Goal: Information Seeking & Learning: Learn about a topic

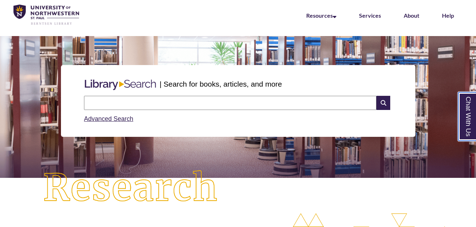
scroll to position [27, 0]
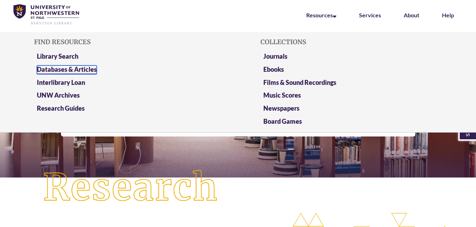
click at [70, 71] on link "Databases & Articles" at bounding box center [67, 70] width 60 height 9
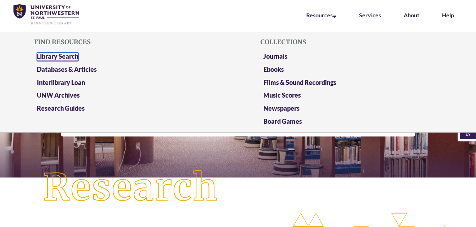
click at [71, 54] on link "Library Search" at bounding box center [57, 56] width 41 height 9
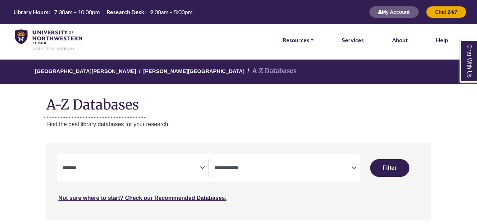
select select "Database Subject Filter"
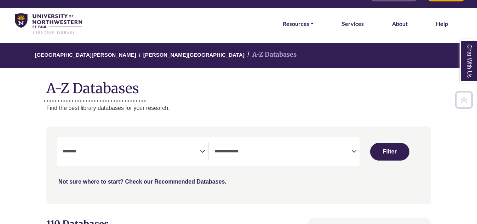
scroll to position [16, 0]
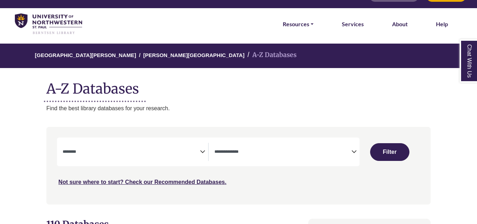
click at [202, 156] on div "**********" at bounding box center [135, 152] width 145 height 18
click at [355, 151] on icon "Search filters" at bounding box center [354, 150] width 5 height 11
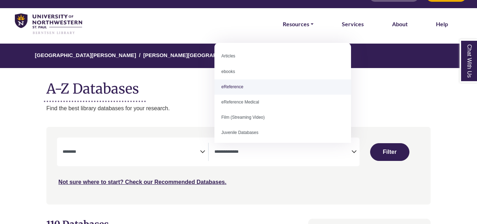
select select "*****"
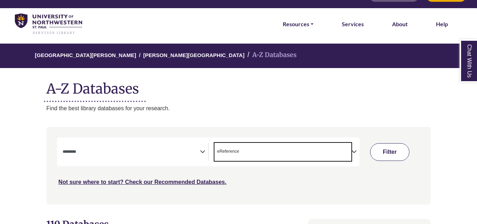
click at [395, 153] on button "Filter" at bounding box center [389, 152] width 39 height 18
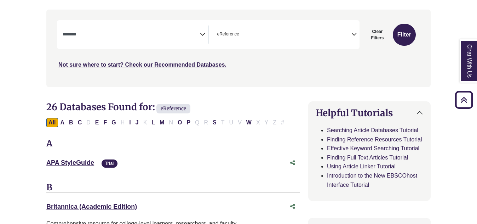
scroll to position [128, 0]
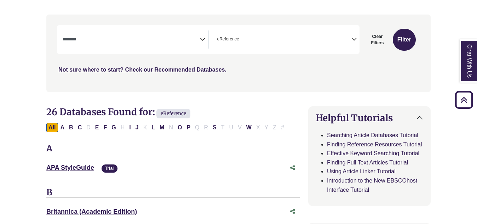
click at [353, 44] on div "**********" at bounding box center [287, 39] width 145 height 18
click at [355, 39] on icon "Search filters" at bounding box center [354, 38] width 5 height 11
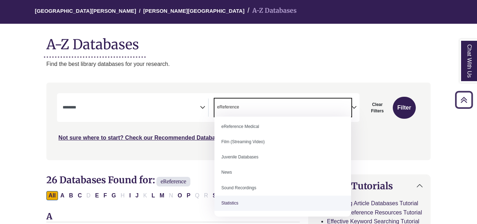
scroll to position [60, 0]
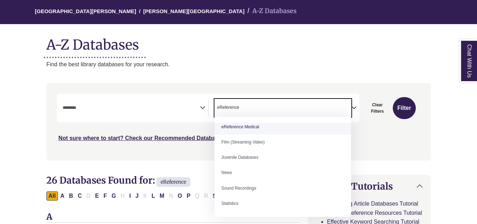
click at [259, 106] on span "× eReference" at bounding box center [283, 108] width 137 height 18
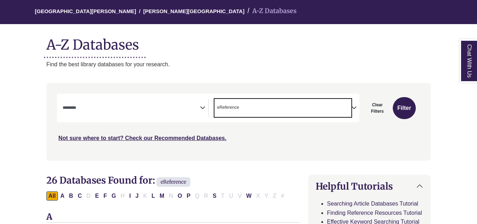
click at [331, 139] on div "***" at bounding box center [238, 117] width 363 height 49
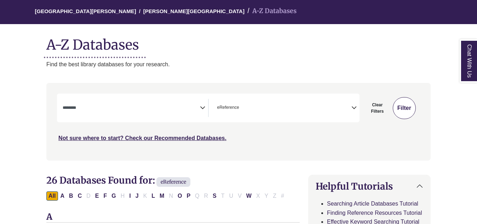
click at [409, 115] on button "Filter" at bounding box center [404, 108] width 23 height 22
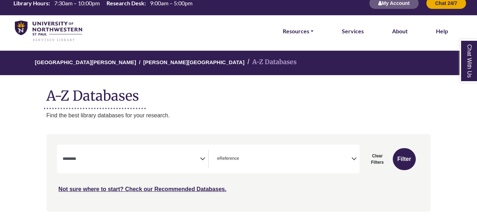
scroll to position [7, 0]
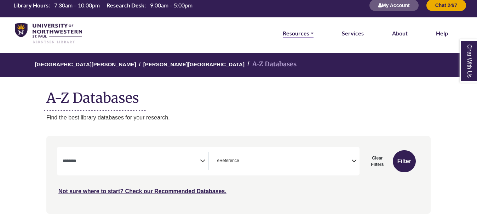
click at [312, 29] on link "Resources" at bounding box center [298, 33] width 31 height 9
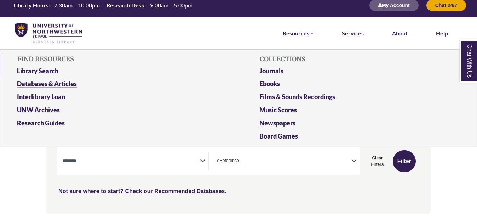
click at [58, 84] on link "Databases & Articles" at bounding box center [117, 85] width 211 height 13
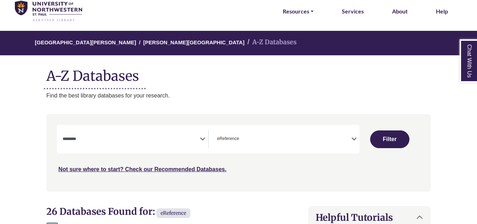
select select "Database Subject Filter"
select select "Database Types Filter"
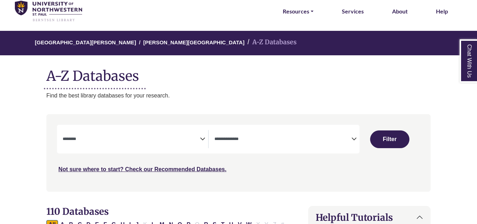
scroll to position [16, 0]
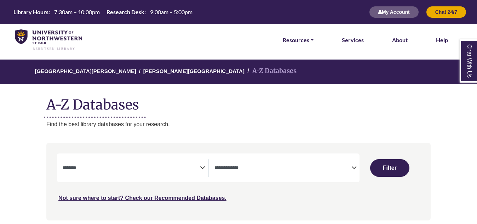
select select "Database Subject Filter"
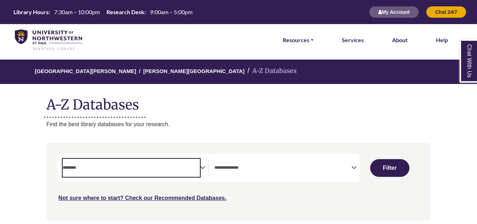
click at [198, 168] on textarea "Search" at bounding box center [131, 168] width 137 height 6
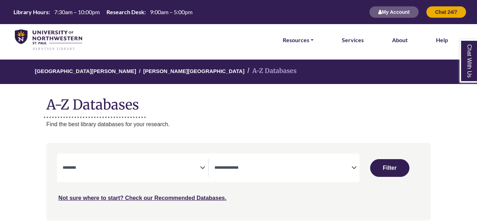
click at [360, 170] on div "Clear Filters Filter" at bounding box center [390, 167] width 61 height 29
click at [352, 169] on icon "Search filters" at bounding box center [354, 166] width 5 height 11
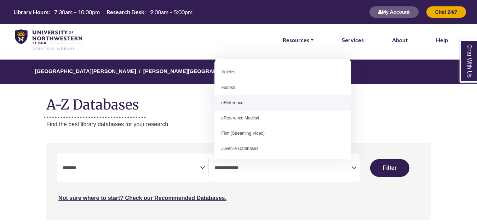
select select "*****"
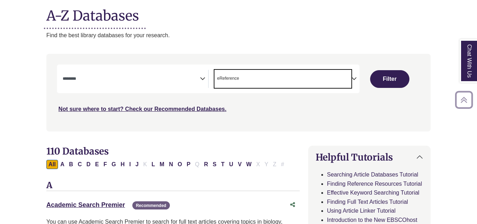
scroll to position [89, 0]
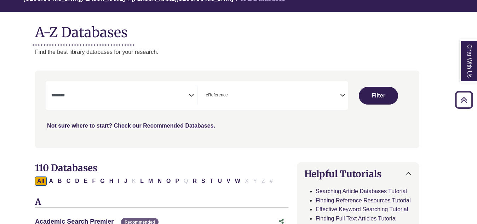
scroll to position [71, 11]
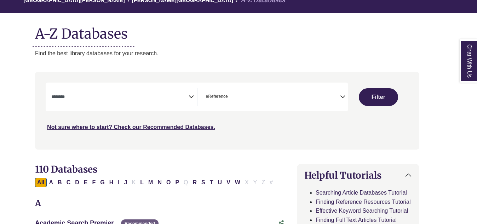
click at [342, 98] on icon "Search filters" at bounding box center [342, 95] width 5 height 11
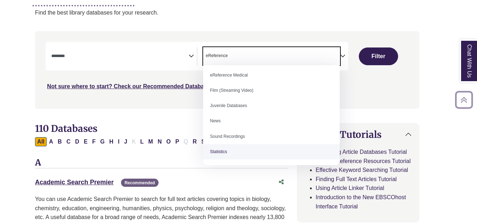
scroll to position [112, 11]
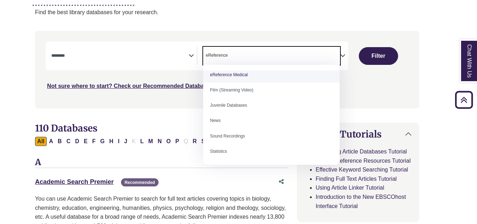
click at [193, 55] on icon "Search filters" at bounding box center [191, 54] width 5 height 11
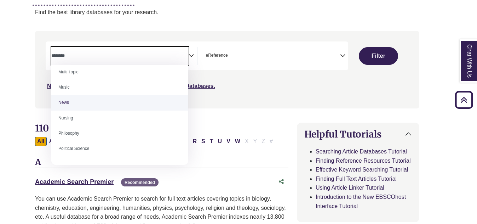
scroll to position [481, 0]
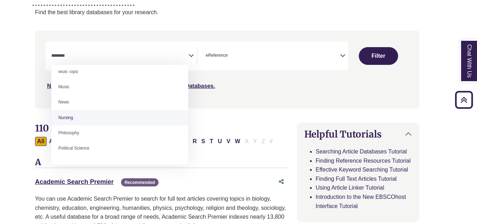
select select "*****"
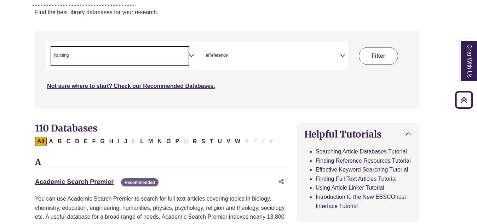
click at [372, 51] on button "Filter" at bounding box center [378, 56] width 39 height 18
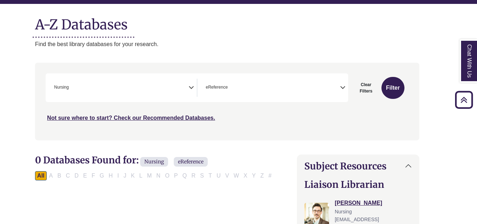
scroll to position [76, 11]
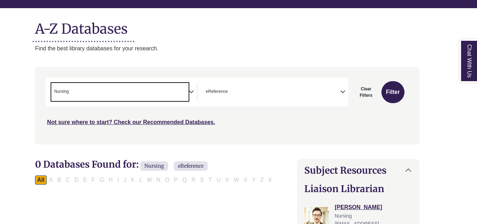
click at [187, 90] on span "× Nursing" at bounding box center [119, 92] width 137 height 18
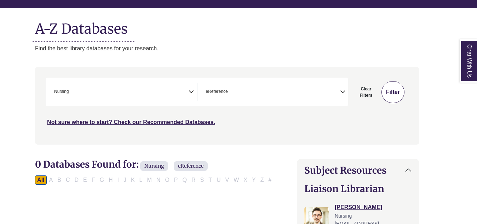
click at [400, 90] on button "Filter" at bounding box center [393, 92] width 23 height 22
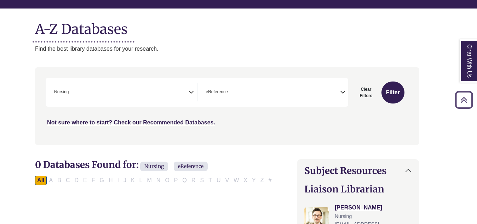
scroll to position [75, 11]
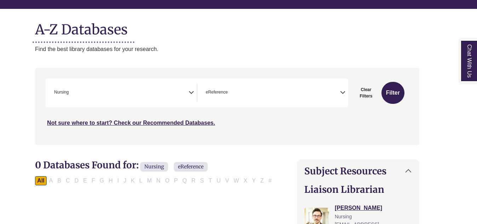
click at [192, 94] on icon "Search filters" at bounding box center [191, 91] width 5 height 11
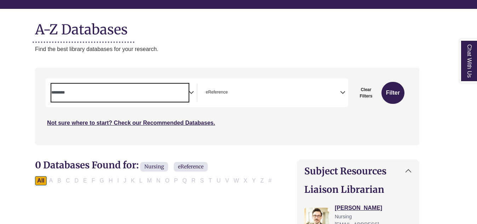
click at [192, 92] on icon "Search filters" at bounding box center [191, 91] width 5 height 11
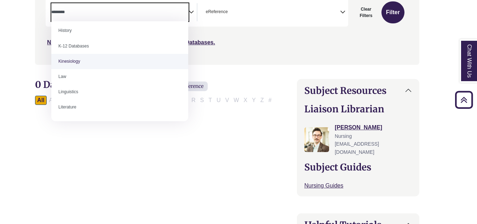
scroll to position [0, 0]
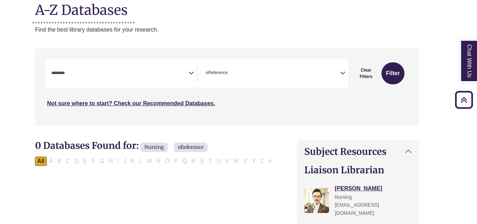
scroll to position [94, 11]
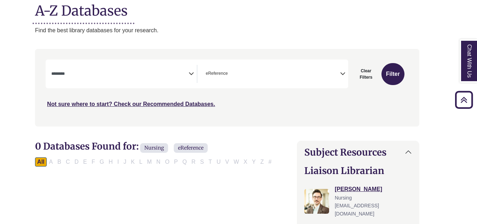
click at [193, 76] on icon "Search filters" at bounding box center [191, 72] width 5 height 11
click at [385, 70] on button "Filter" at bounding box center [393, 74] width 23 height 22
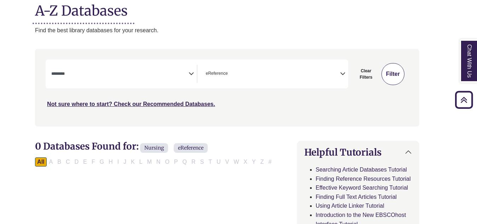
select select "Database Subject Filter"
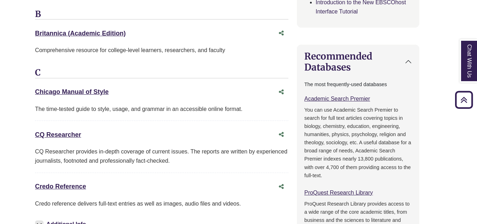
scroll to position [307, 11]
click at [96, 93] on link "Chicago Manual of Style This link opens in a new window" at bounding box center [72, 91] width 74 height 7
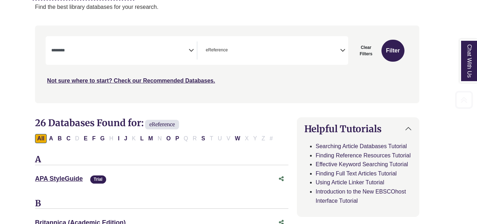
scroll to position [119, 11]
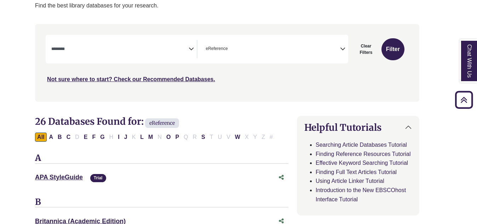
click at [345, 51] on icon "Search filters" at bounding box center [342, 47] width 5 height 11
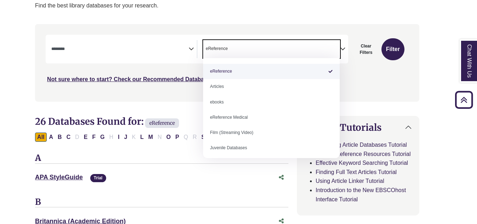
select select "Database Types Filter"
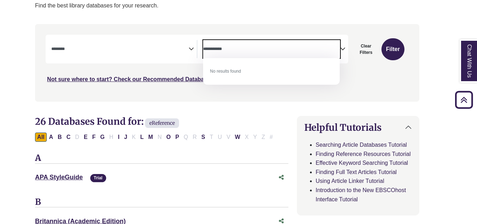
type textarea "**********"
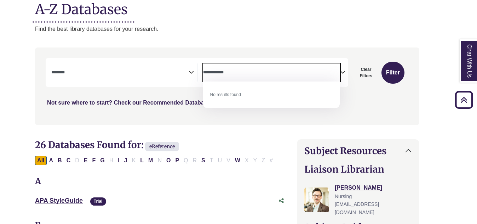
scroll to position [94, 11]
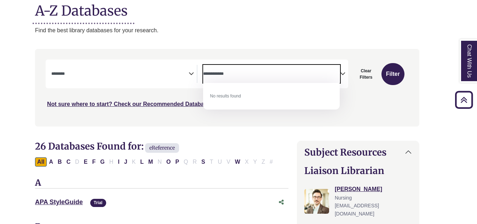
select select "*****"
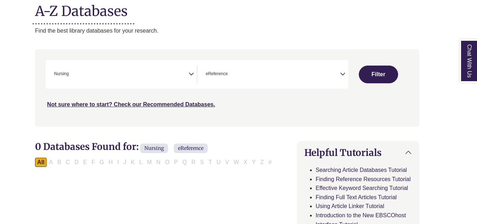
select select "Database Subject Filter"
select select "Database Types Filter"
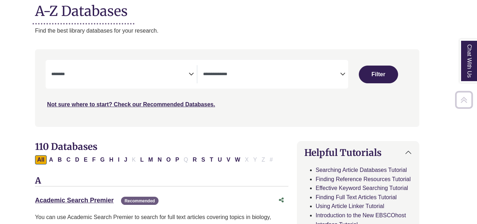
scroll to position [112, 11]
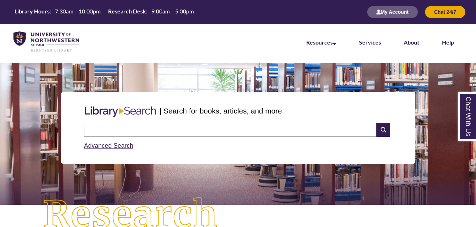
click at [218, 131] on input "text" at bounding box center [230, 130] width 292 height 14
type input "**********"
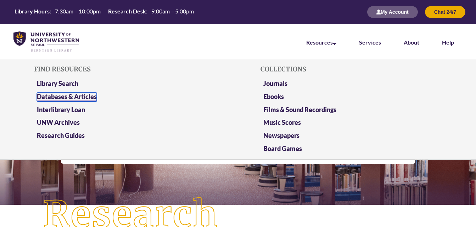
click at [58, 93] on link "Databases & Articles" at bounding box center [67, 97] width 60 height 9
click at [59, 134] on link "Research Guides" at bounding box center [61, 136] width 48 height 9
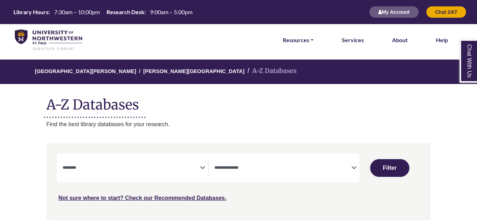
select select "Database Subject Filter"
select select "Database Types Filter"
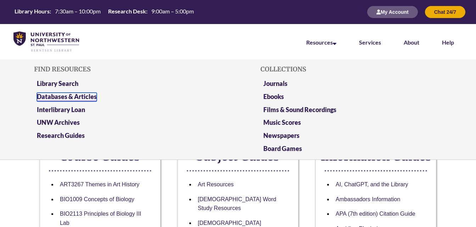
click at [73, 97] on link "Databases & Articles" at bounding box center [67, 97] width 60 height 9
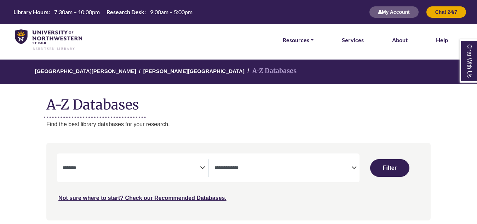
select select "Database Subject Filter"
select select "Database Types Filter"
select select "Database Subject Filter"
click at [352, 170] on icon "Search filters" at bounding box center [354, 166] width 5 height 11
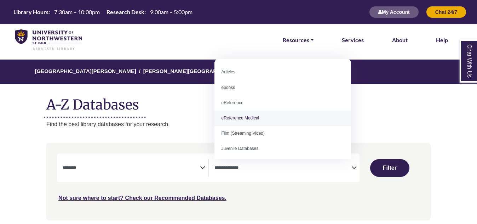
select select "*****"
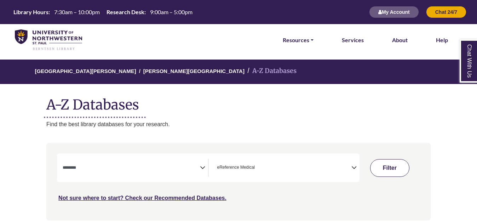
click at [376, 169] on button "Filter" at bounding box center [389, 168] width 39 height 18
click at [406, 166] on button "Filter" at bounding box center [404, 168] width 23 height 22
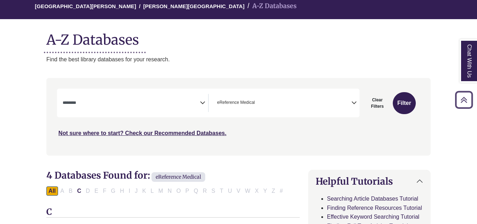
scroll to position [64, 0]
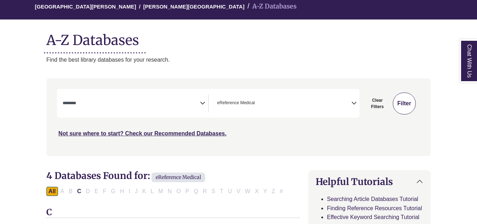
click at [400, 107] on button "Filter" at bounding box center [404, 103] width 23 height 22
select select "Database Subject Filter"
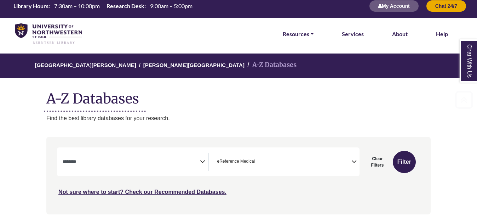
scroll to position [0, 0]
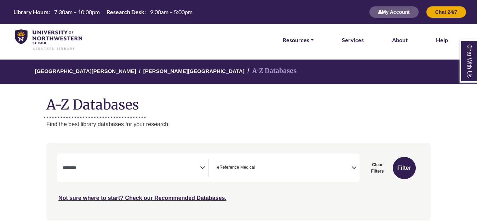
drag, startPoint x: 367, startPoint y: 194, endPoint x: 353, endPoint y: 171, distance: 27.1
click at [353, 171] on icon "Search filters" at bounding box center [354, 166] width 5 height 11
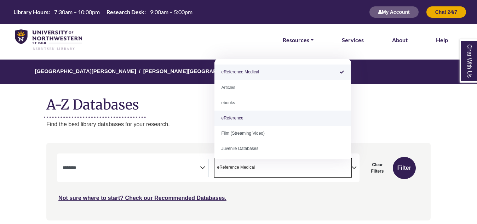
select select "*****"
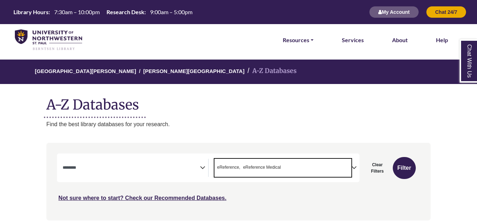
click at [353, 166] on icon "Search filters" at bounding box center [354, 166] width 5 height 11
drag, startPoint x: 334, startPoint y: 167, endPoint x: 260, endPoint y: 159, distance: 74.8
click at [260, 159] on span "× eReference × eReference Medical × Juvenile Databases" at bounding box center [283, 168] width 137 height 18
type textarea "*"
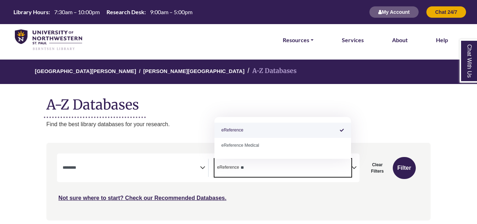
type textarea "*"
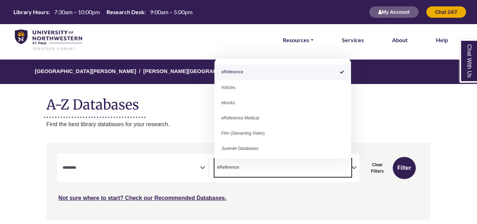
type textarea "**********"
select select "Database Types Filter"
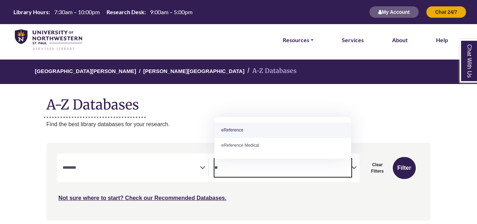
type textarea "*"
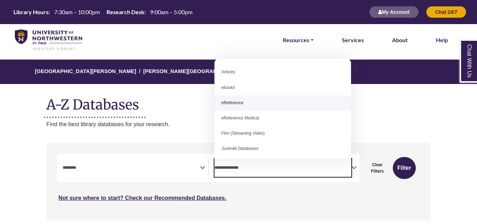
select select "*****"
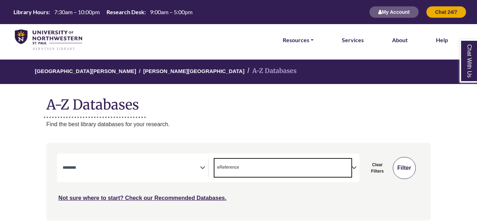
click at [408, 168] on button "Filter" at bounding box center [404, 168] width 23 height 22
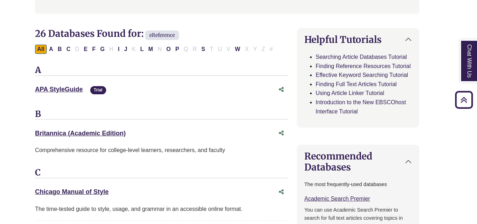
scroll to position [138, 11]
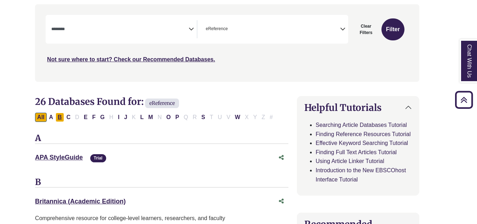
click at [57, 117] on button "B" at bounding box center [60, 117] width 8 height 9
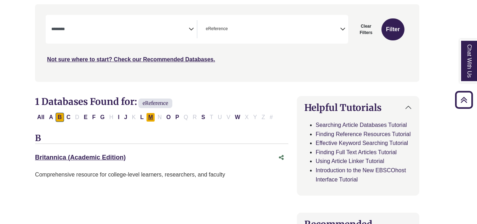
click at [151, 116] on button "M" at bounding box center [150, 117] width 9 height 9
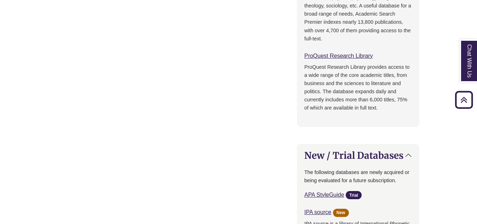
scroll to position [443, 11]
click at [350, 57] on link "ProQuest Research Library This link opens in a new window" at bounding box center [339, 55] width 69 height 6
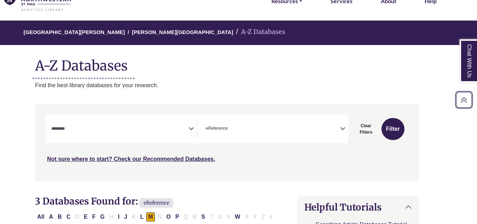
scroll to position [39, 11]
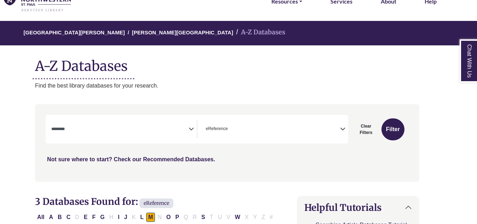
click at [185, 157] on link "Not sure where to start? Check our Recommended Databases." at bounding box center [131, 159] width 168 height 6
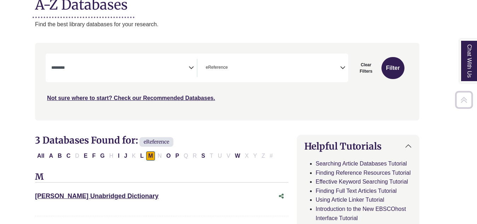
scroll to position [100, 11]
click at [178, 156] on button "P" at bounding box center [177, 155] width 8 height 9
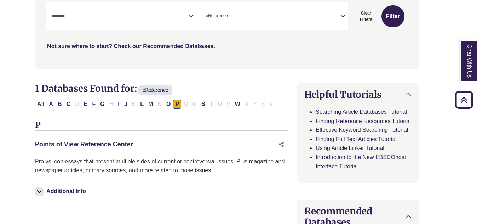
scroll to position [152, 11]
click at [110, 145] on link "Points of View Reference Center This link opens in a new window" at bounding box center [84, 143] width 98 height 7
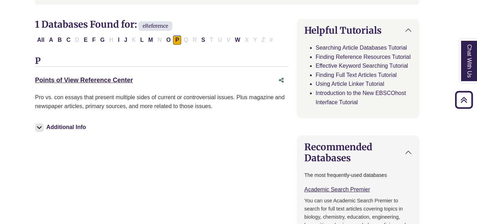
scroll to position [217, 11]
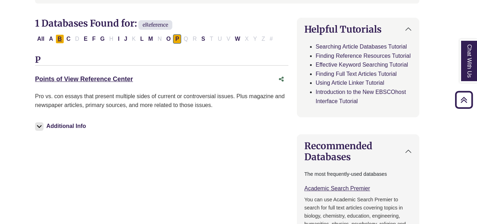
click at [59, 40] on button "B" at bounding box center [60, 38] width 8 height 9
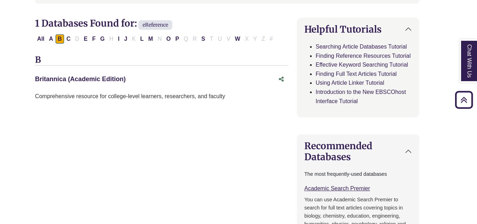
click at [87, 77] on link "Britannica (Academic Edition) This link opens in a new window" at bounding box center [80, 78] width 91 height 7
click at [177, 38] on button "P" at bounding box center [177, 38] width 8 height 9
select select "Database Subject Filter"
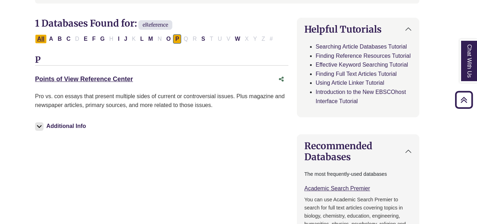
click at [45, 39] on button "All" at bounding box center [40, 38] width 11 height 9
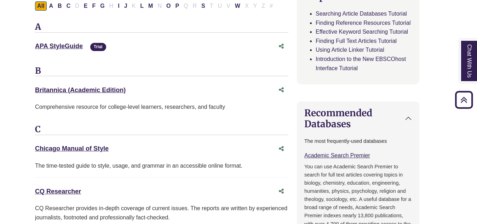
scroll to position [250, 11]
click at [178, 7] on button "P" at bounding box center [177, 5] width 8 height 9
select select "Database Subject Filter"
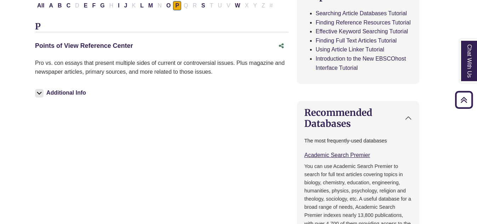
click at [119, 45] on link "Points of View Reference Center This link opens in a new window" at bounding box center [84, 45] width 98 height 7
